Goal: Task Accomplishment & Management: Manage account settings

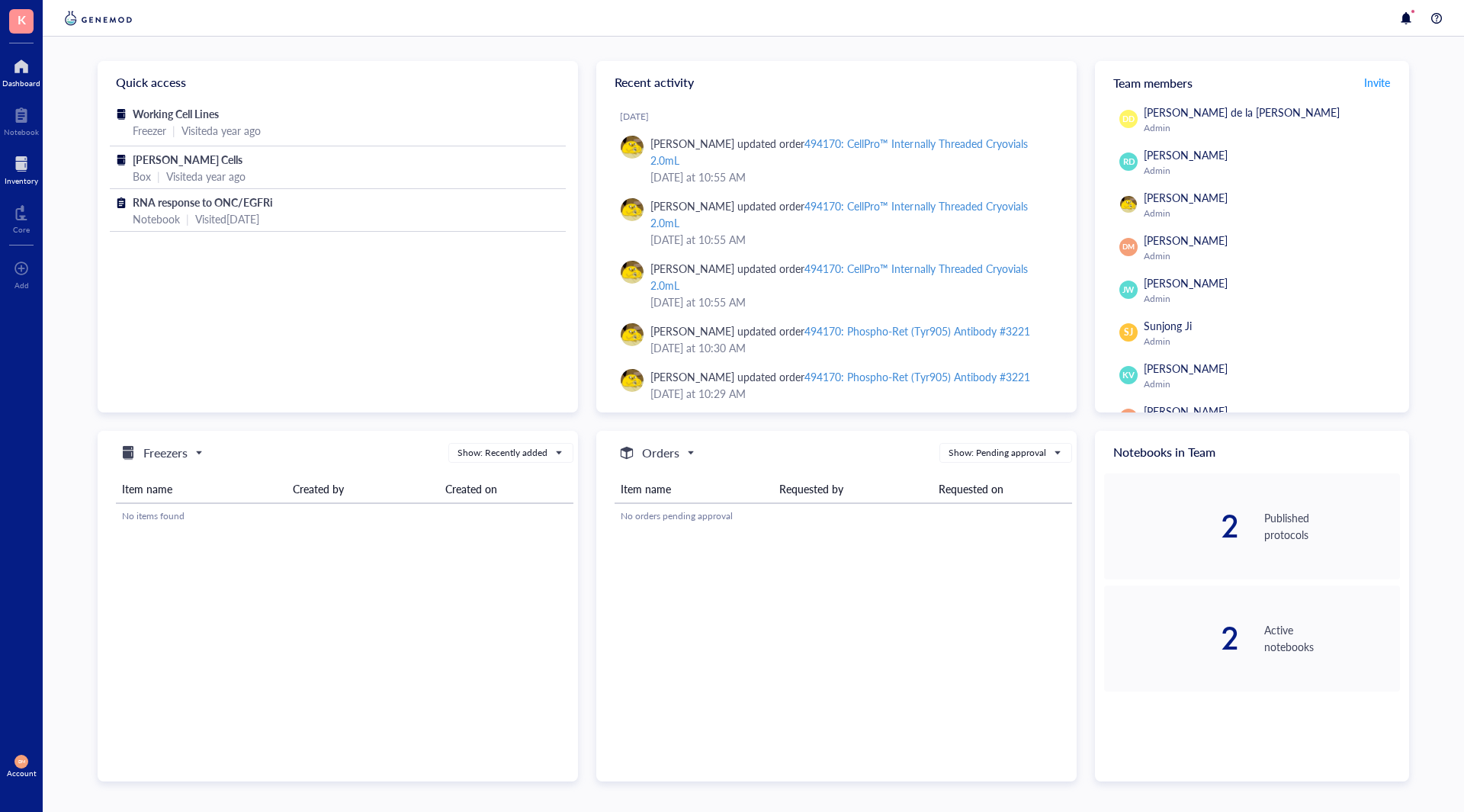
click at [24, 170] on div at bounding box center [22, 163] width 34 height 24
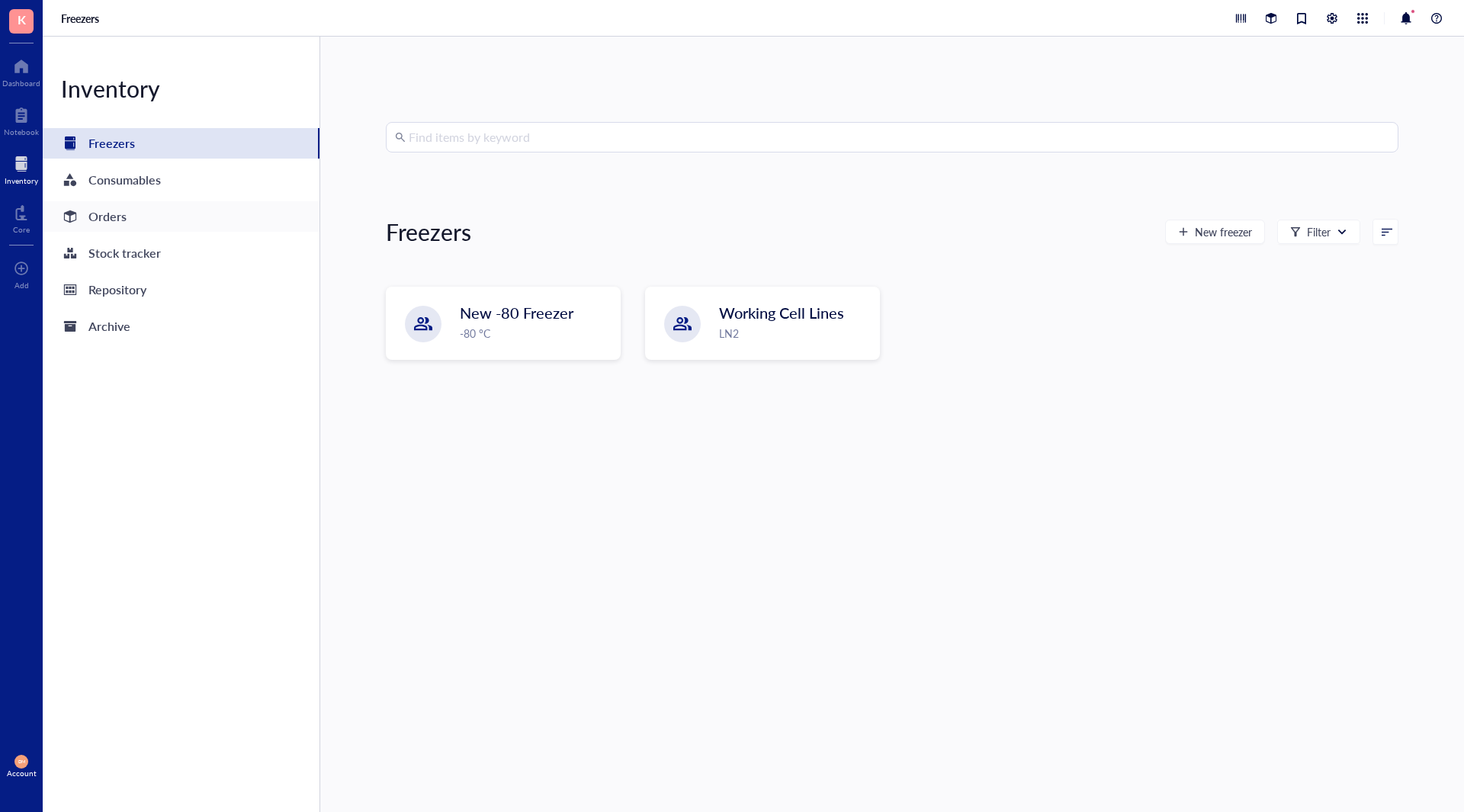
click at [133, 229] on div "Orders" at bounding box center [181, 216] width 277 height 31
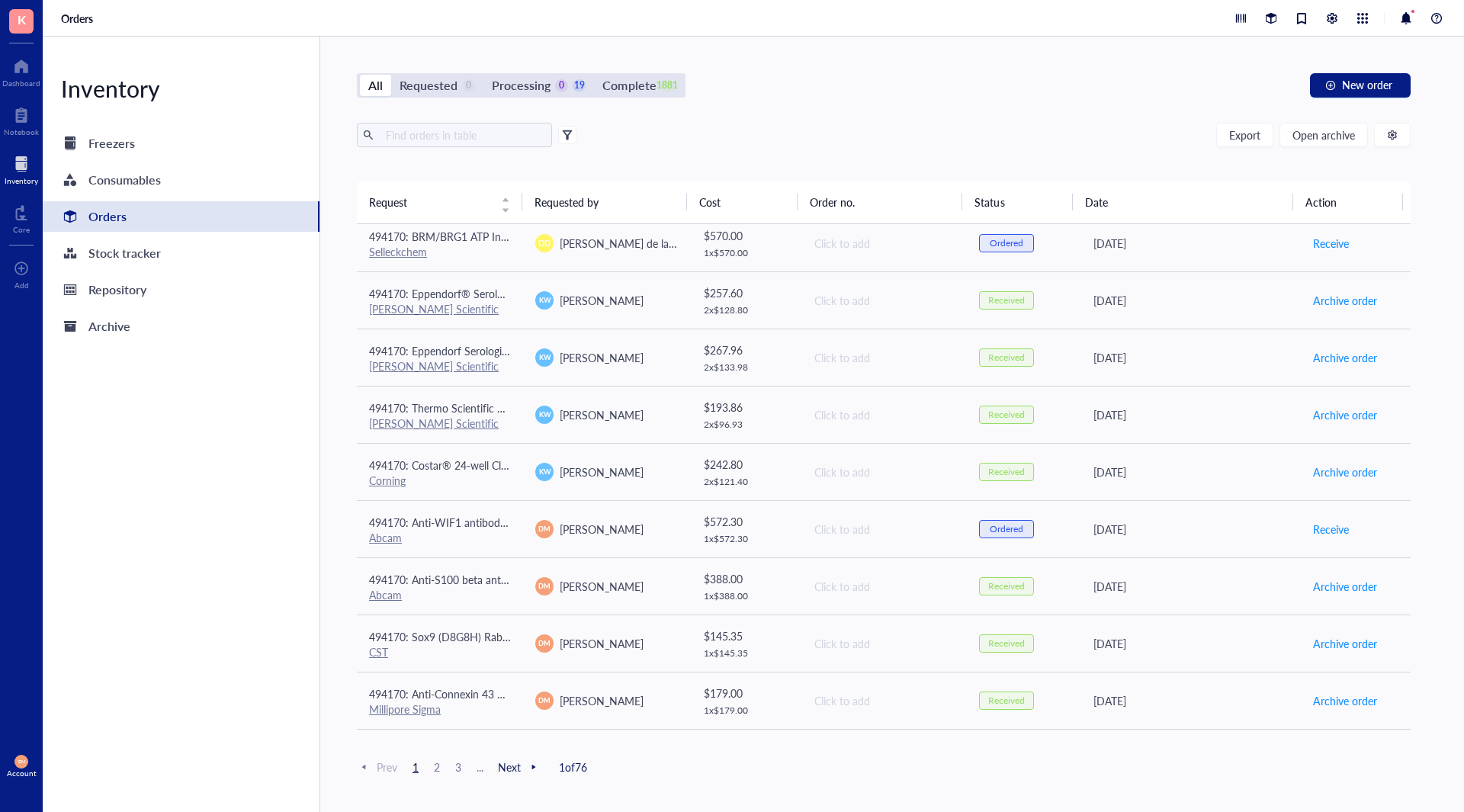
scroll to position [686, 0]
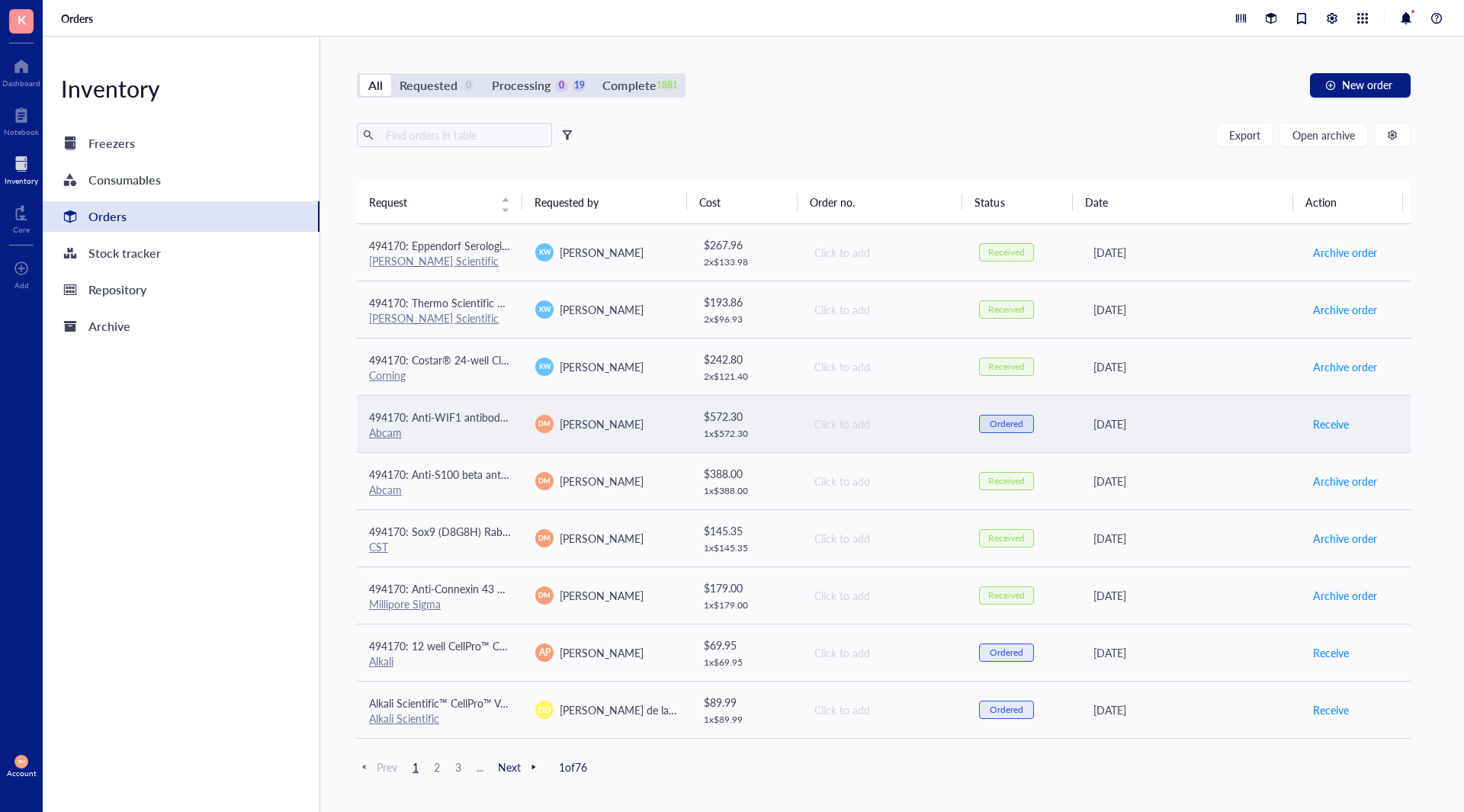
click at [433, 404] on td "494170: Anti-WIF1 antibody [EPR9385] Abcam" at bounding box center [439, 423] width 166 height 57
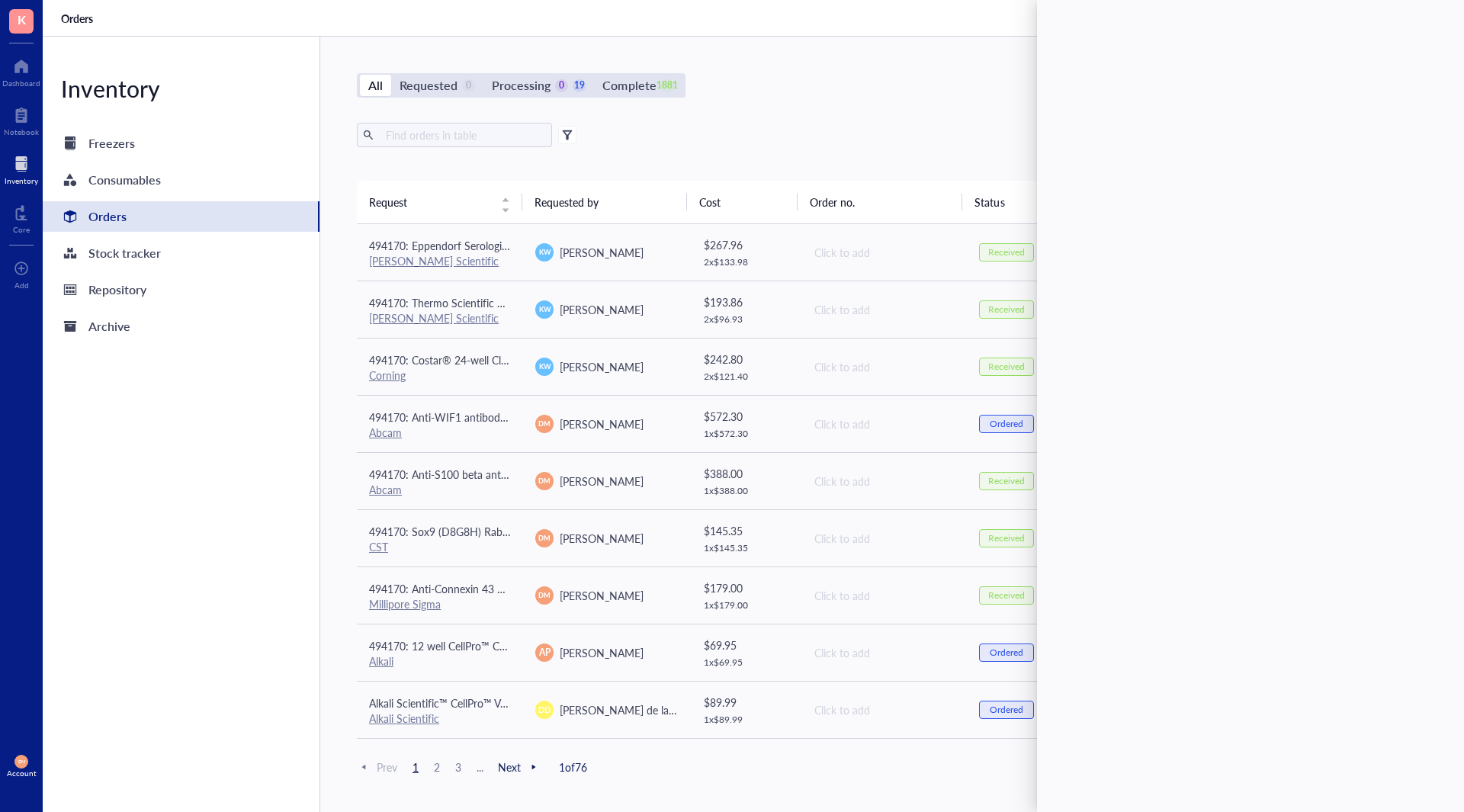
click at [219, 441] on div "Inventory Freezers Consumables Orders Stock tracker Repository Archive" at bounding box center [182, 423] width 278 height 775
